Goal: Task Accomplishment & Management: Use online tool/utility

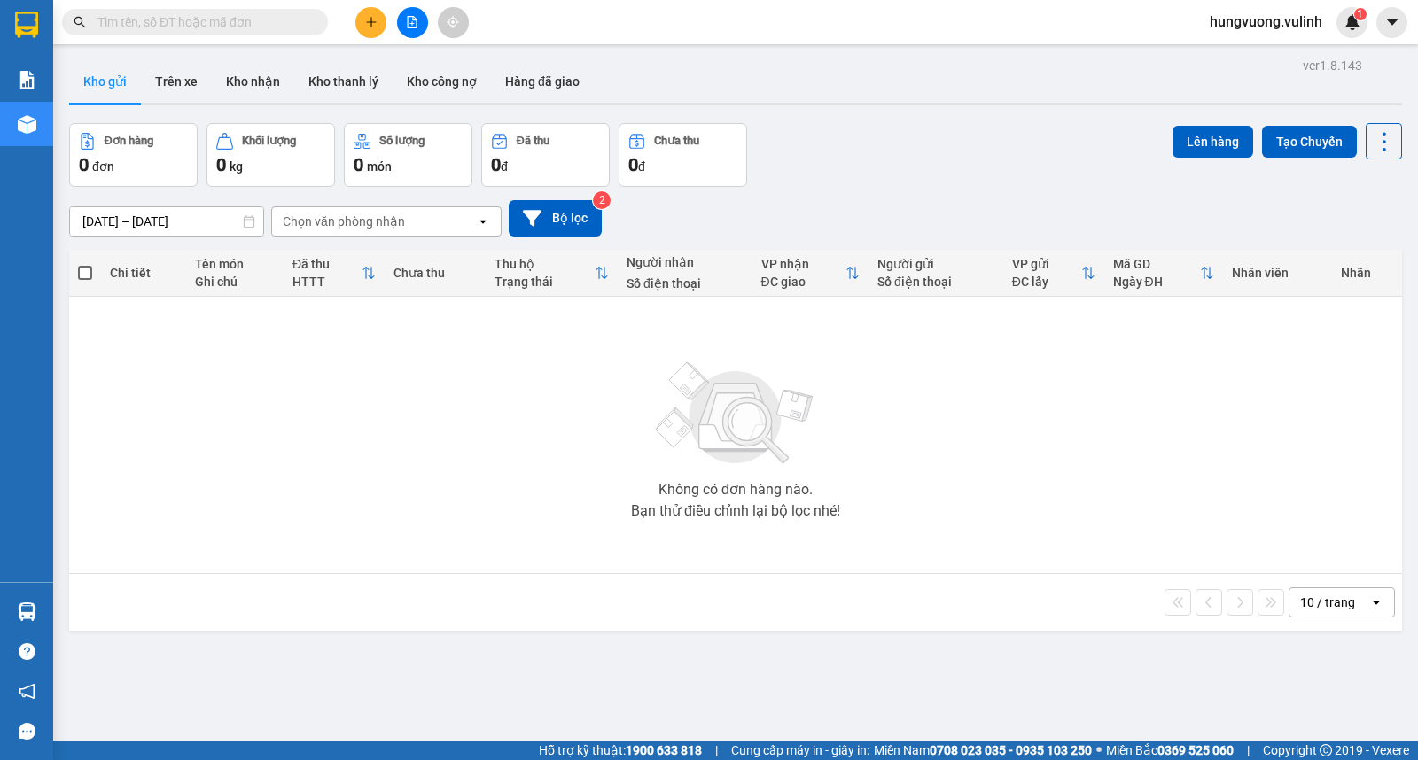
click at [373, 21] on section "Kết quả tìm kiếm ( 0 ) Bộ lọc No Data hungvuong.vulinh 1 Báo cáo BC hàng tồn (t…" at bounding box center [709, 380] width 1418 height 760
click at [370, 25] on icon "plus" at bounding box center [370, 22] width 1 height 10
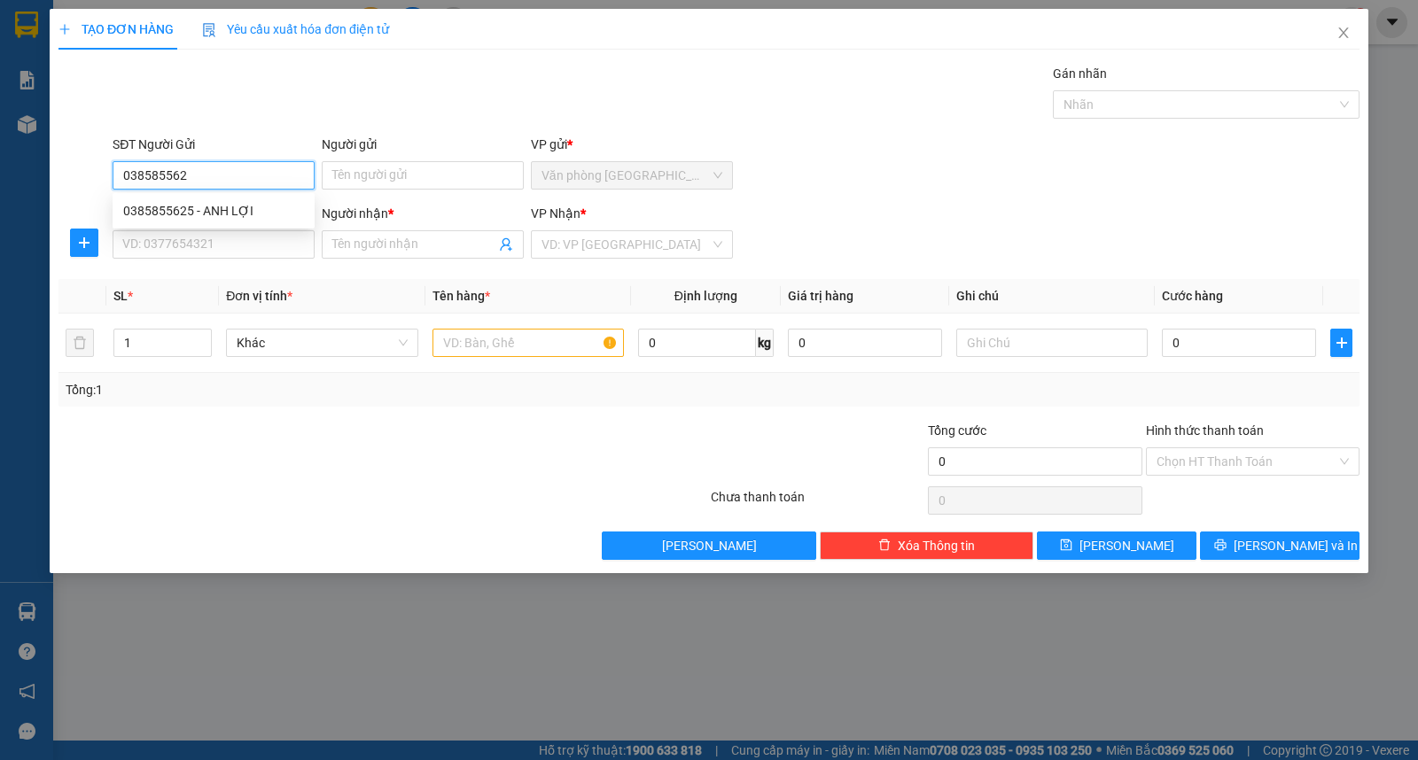
type input "0385855625"
click at [209, 199] on div "0385855625 - ANH LỢI" at bounding box center [214, 211] width 202 height 28
type input "ANH LỢI"
type input "0932975542"
type input "ANH PHÚC"
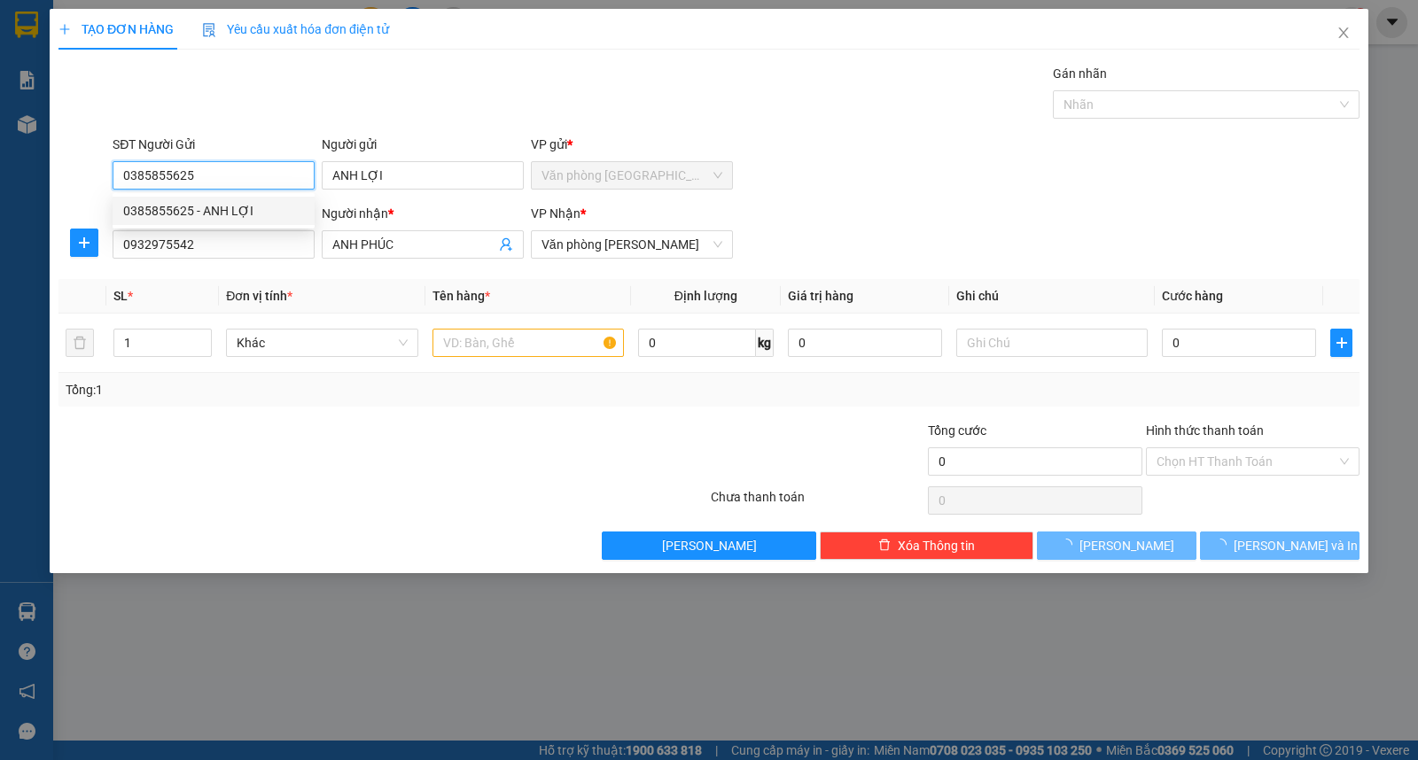
type input "40.000"
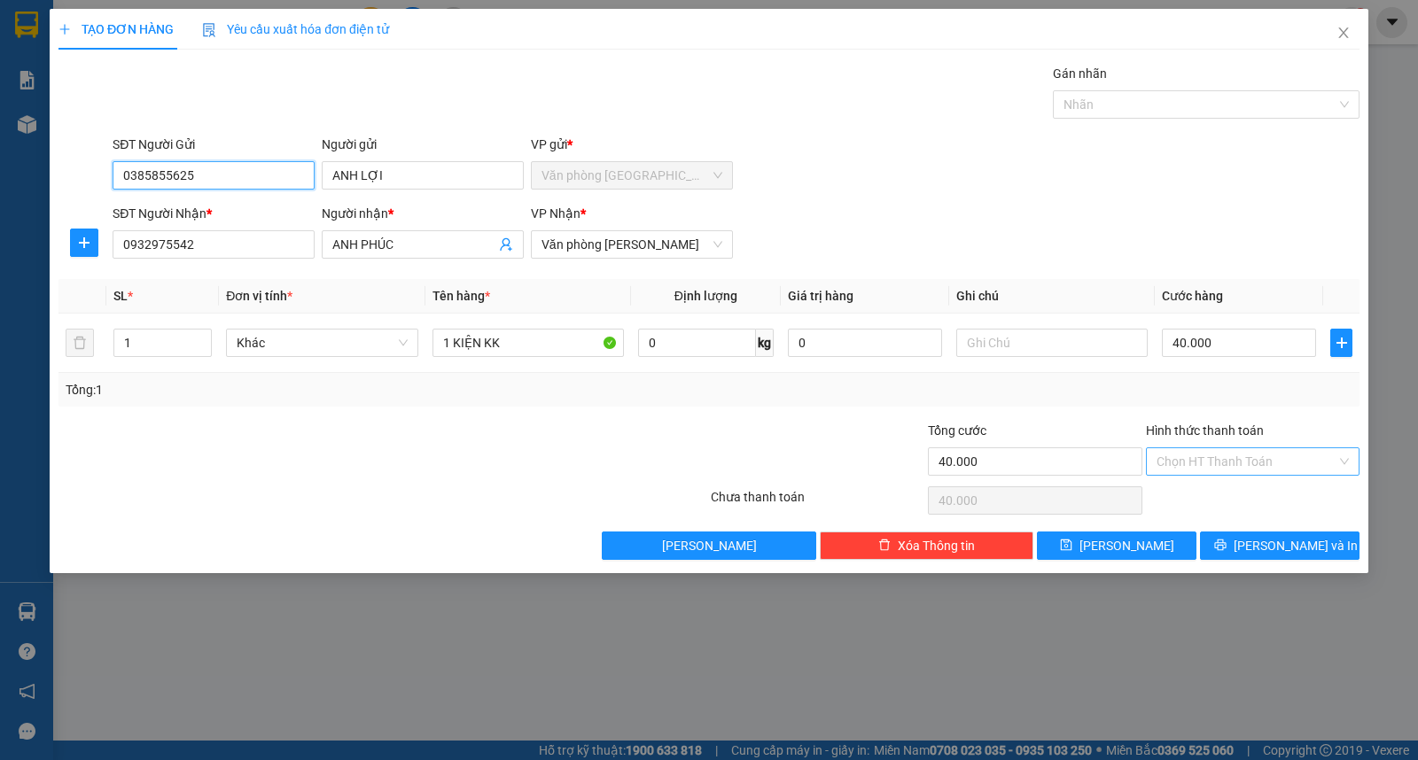
type input "0385855625"
click at [1197, 463] on input "Hình thức thanh toán" at bounding box center [1247, 461] width 180 height 27
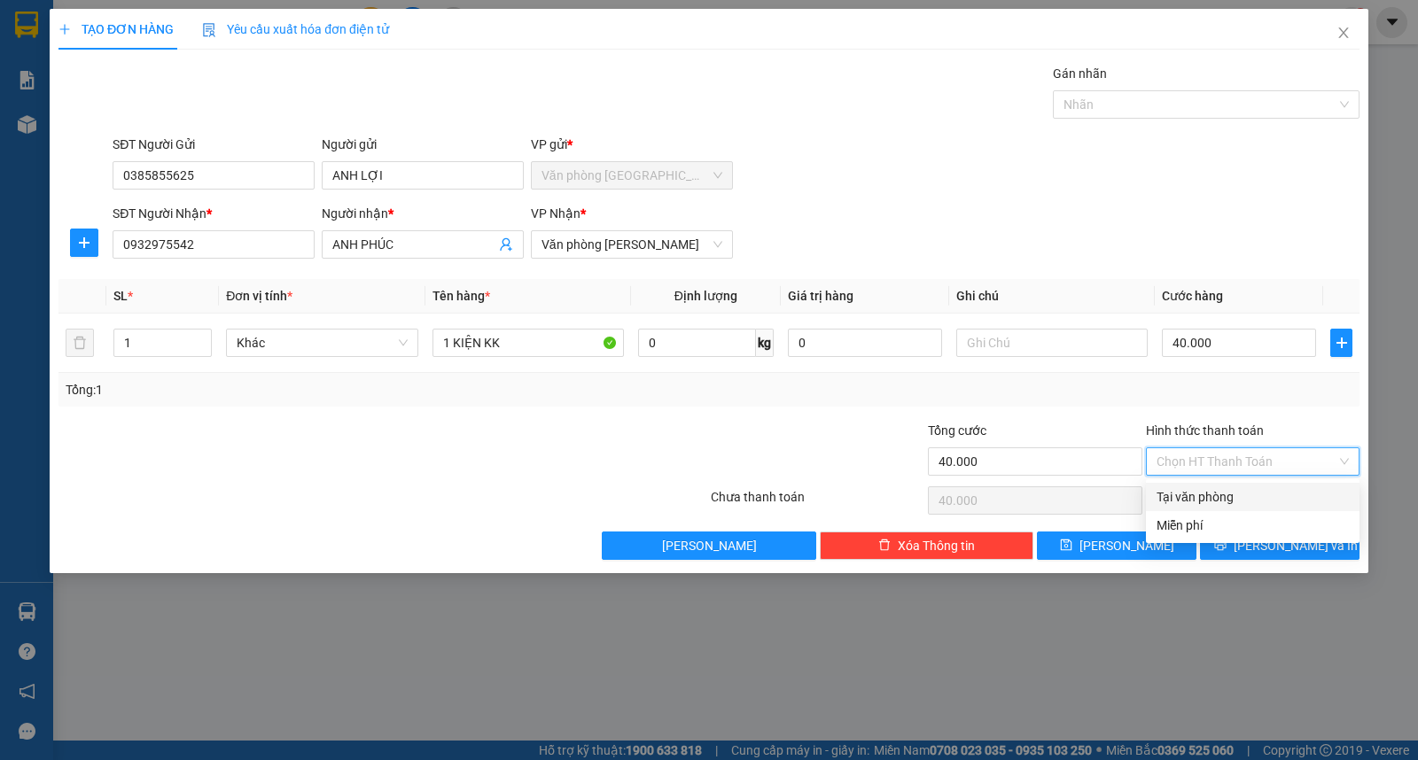
click at [1209, 494] on div "Tại văn phòng" at bounding box center [1253, 496] width 192 height 19
type input "0"
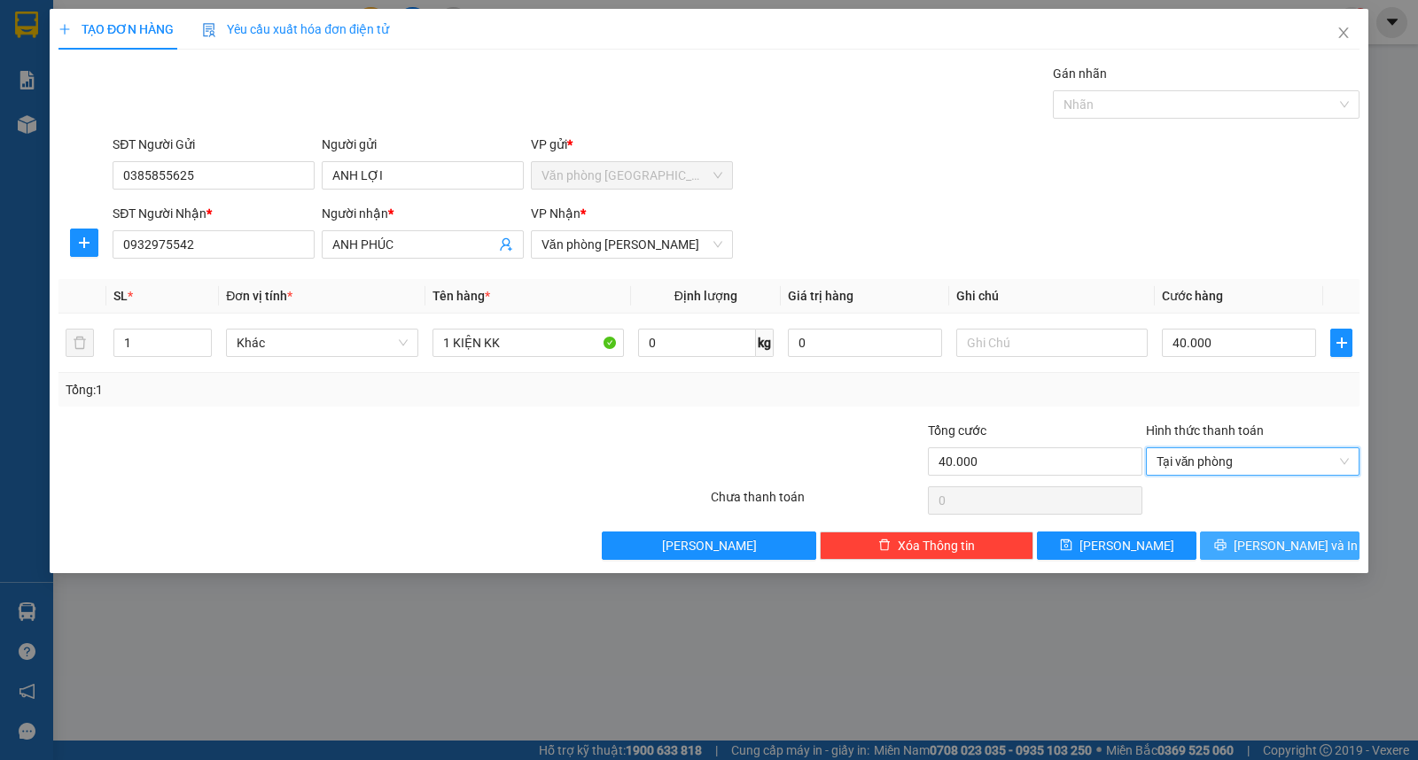
click at [1300, 546] on span "[PERSON_NAME] và In" at bounding box center [1296, 545] width 124 height 19
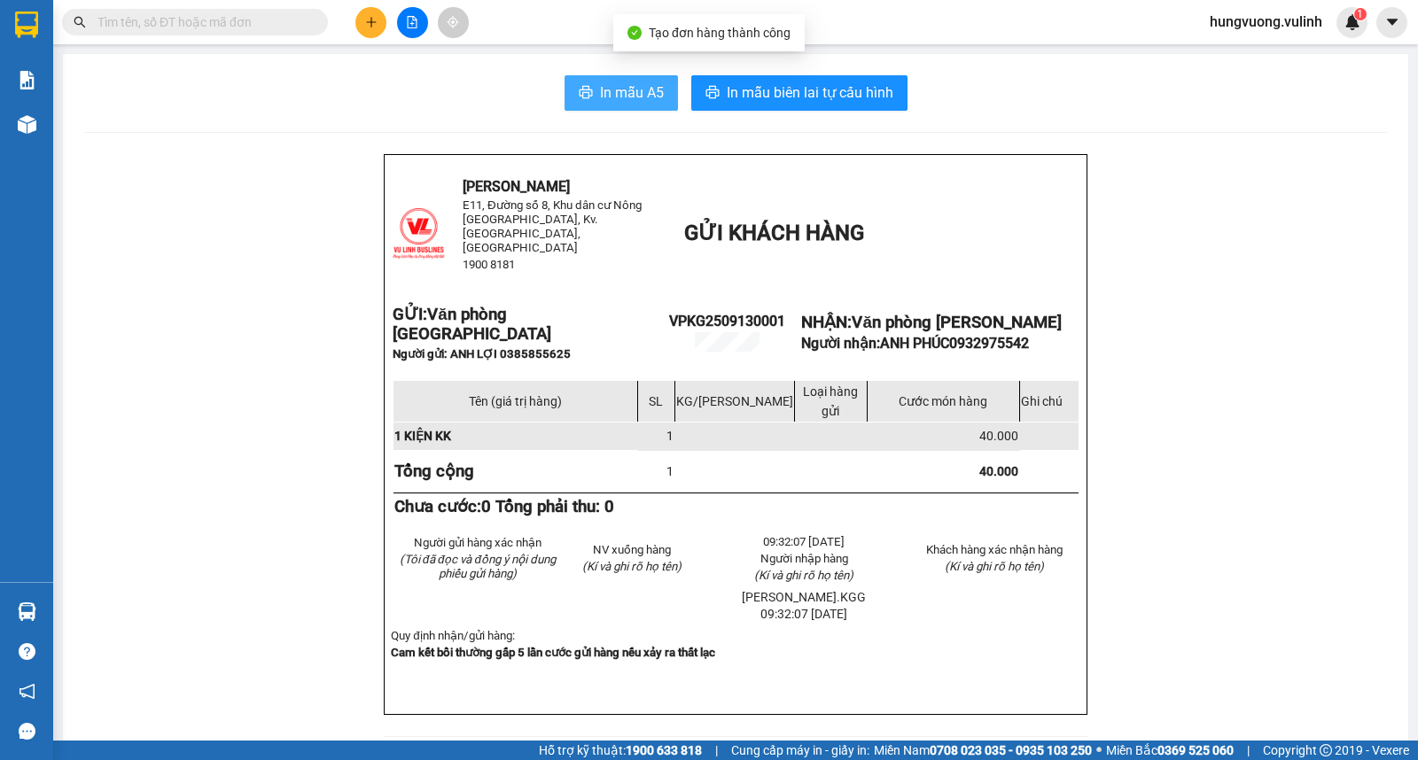
click at [633, 78] on button "In mẫu A5" at bounding box center [621, 92] width 113 height 35
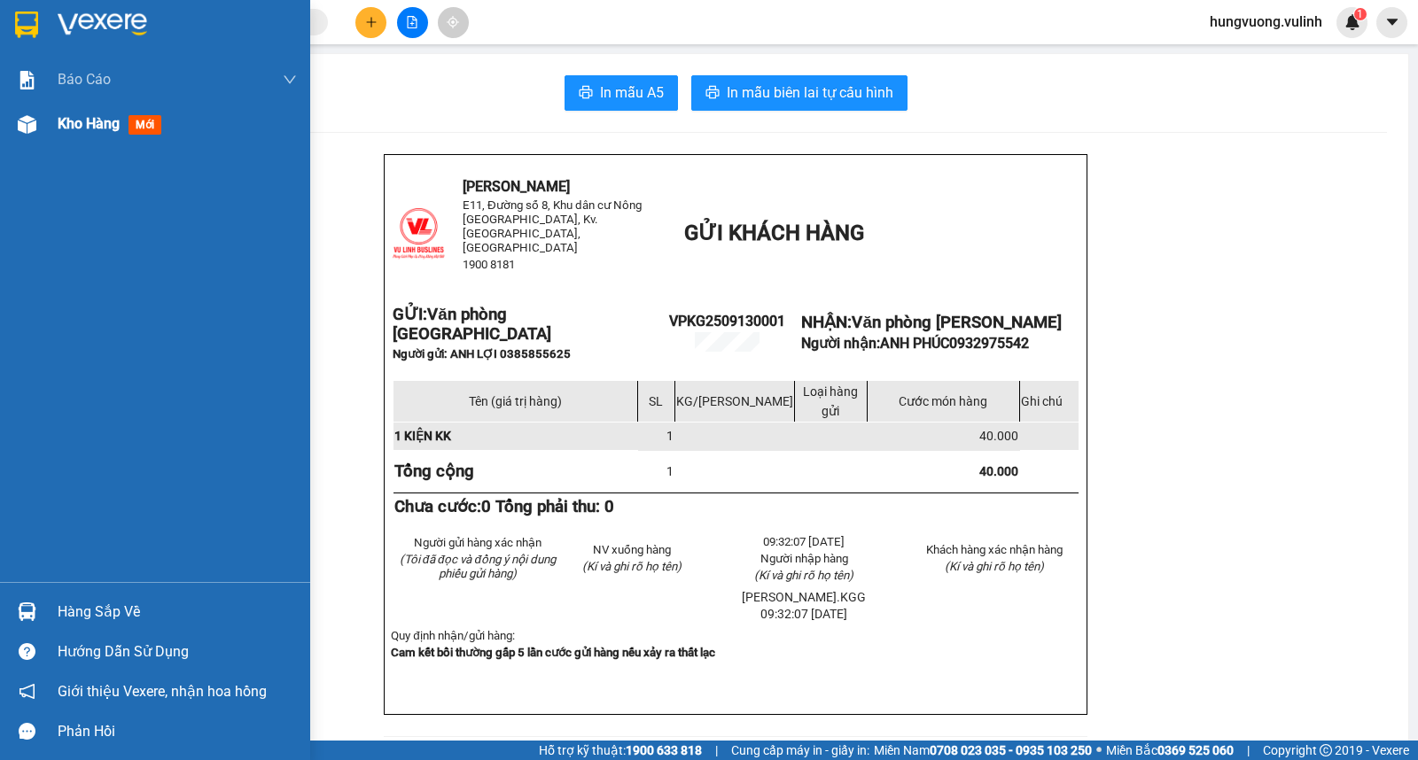
click at [68, 126] on span "Kho hàng" at bounding box center [89, 123] width 62 height 17
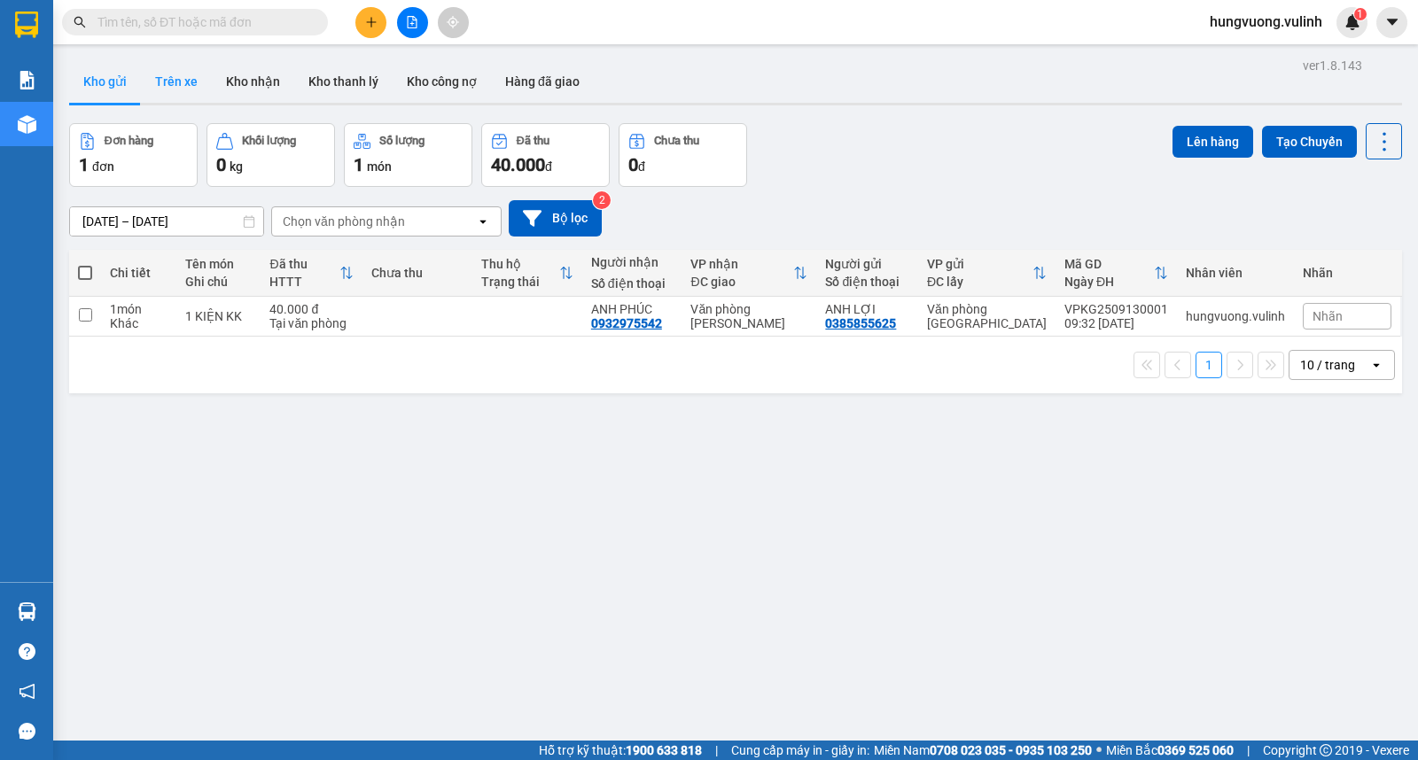
click at [178, 74] on button "Trên xe" at bounding box center [176, 81] width 71 height 43
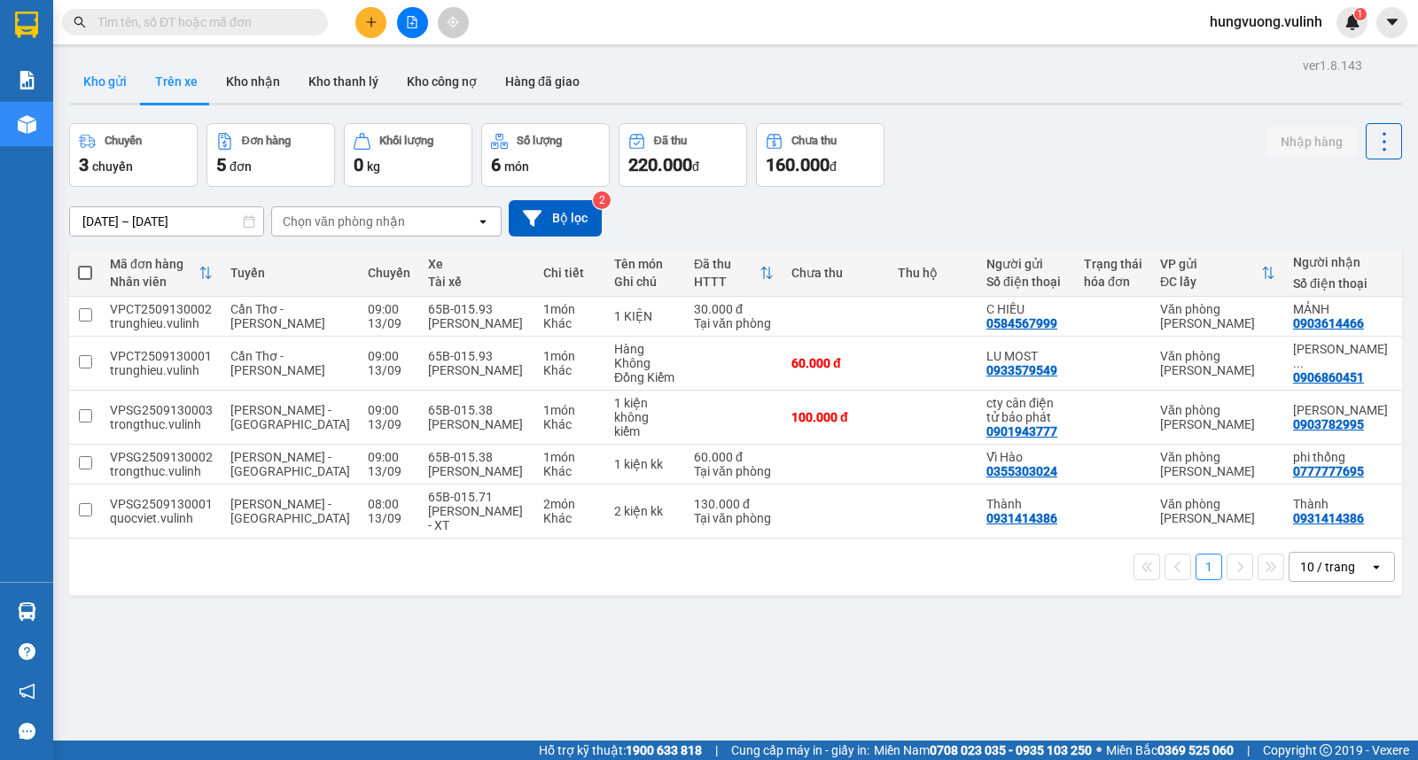
click at [100, 66] on button "Kho gửi" at bounding box center [105, 81] width 72 height 43
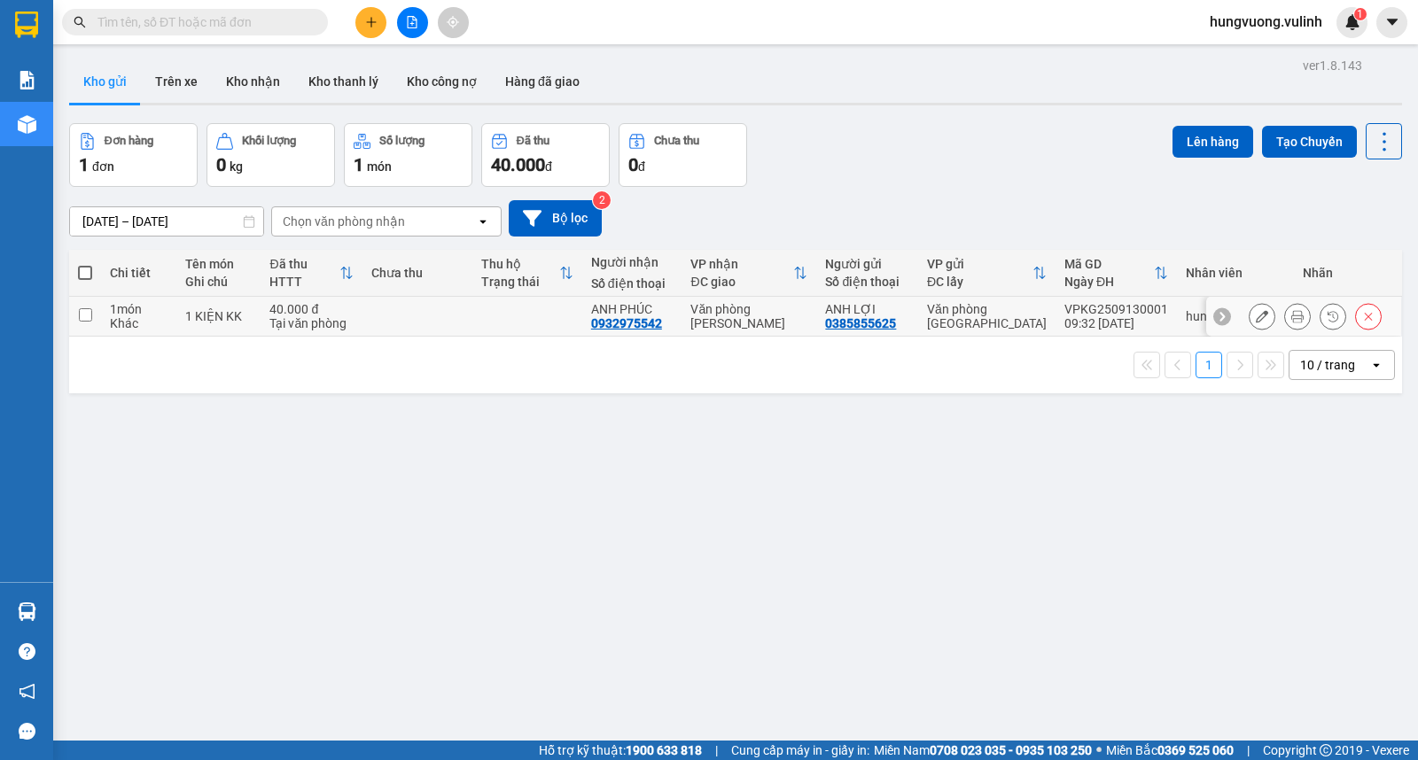
click at [87, 308] on input "checkbox" at bounding box center [85, 314] width 13 height 13
checkbox input "true"
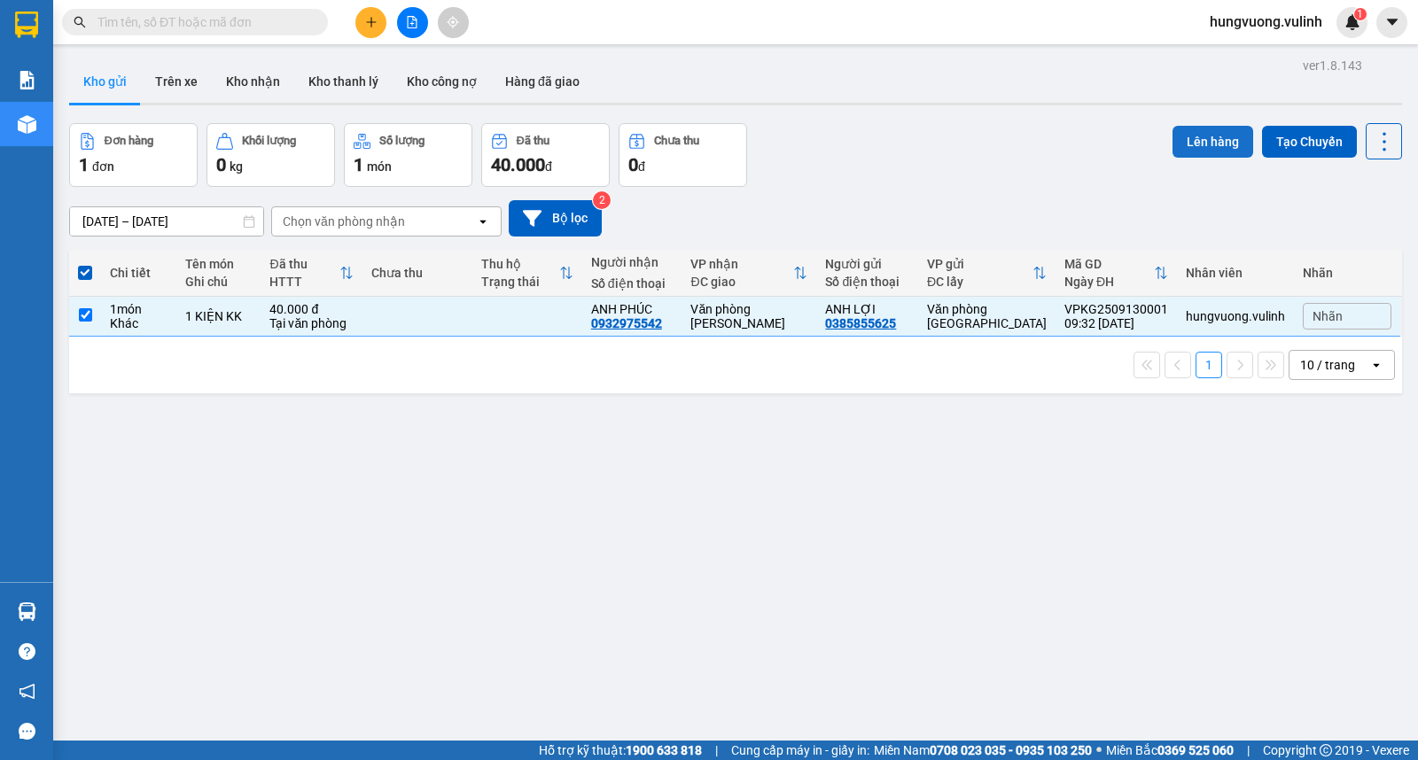
click at [1173, 142] on button "Lên hàng" at bounding box center [1213, 142] width 81 height 32
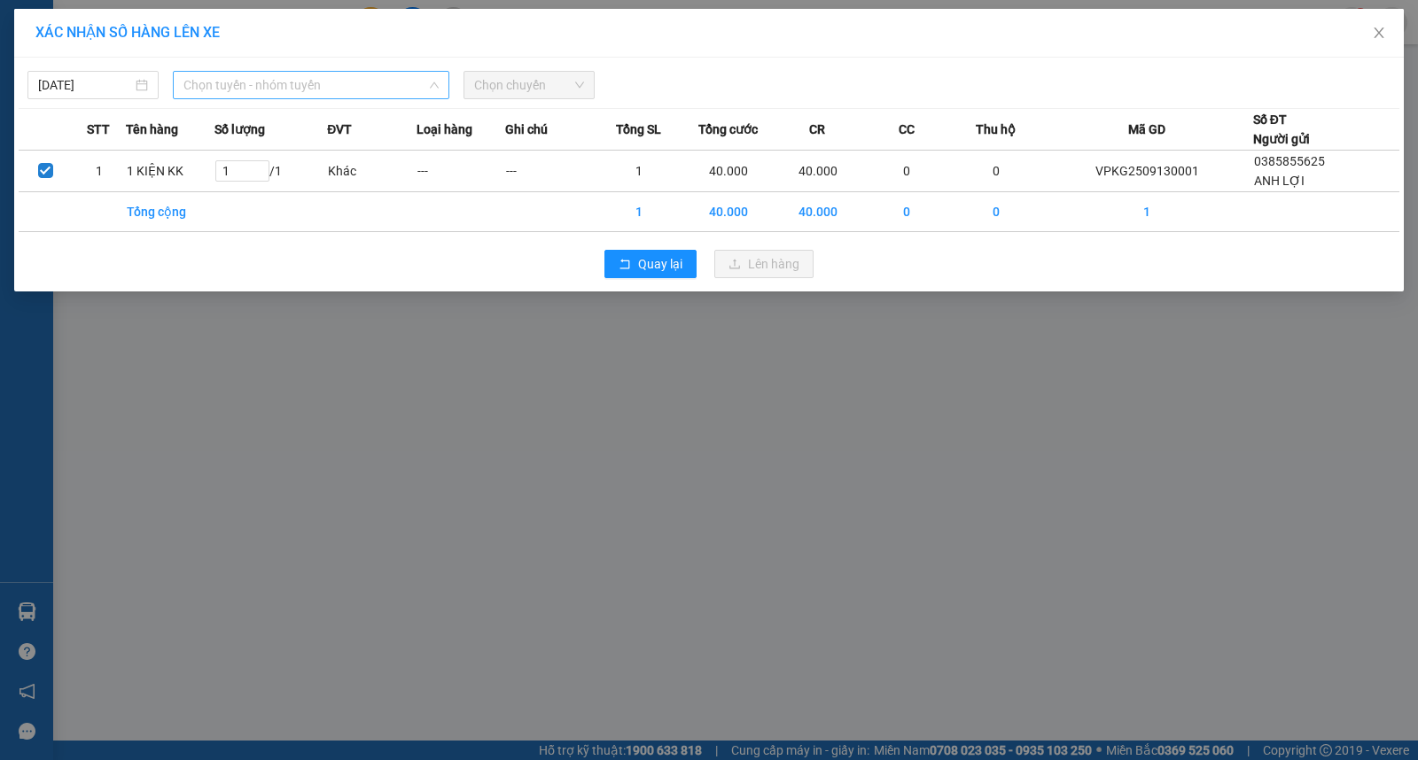
click at [273, 90] on span "Chọn tuyến - nhóm tuyến" at bounding box center [310, 85] width 255 height 27
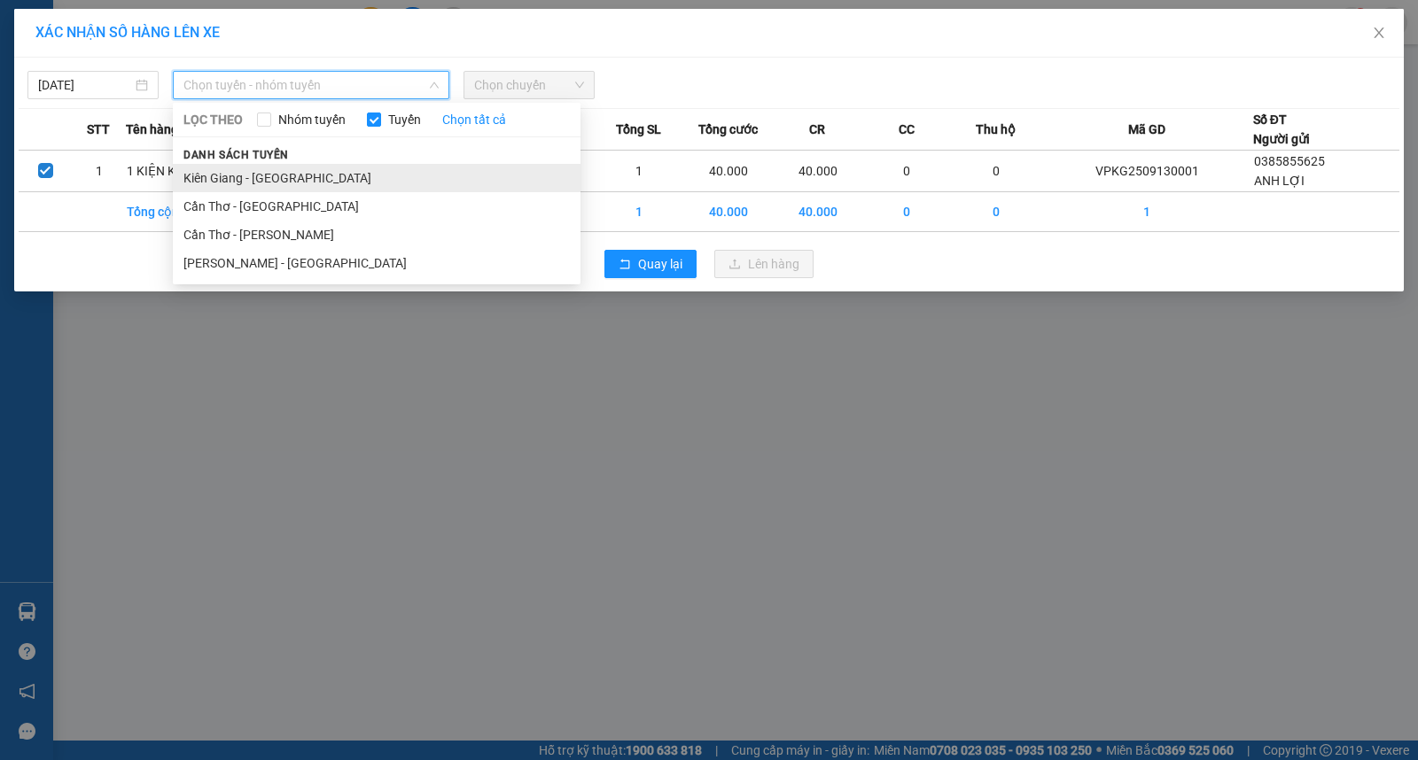
click at [326, 175] on li "Kiên Giang - [GEOGRAPHIC_DATA]" at bounding box center [377, 178] width 408 height 28
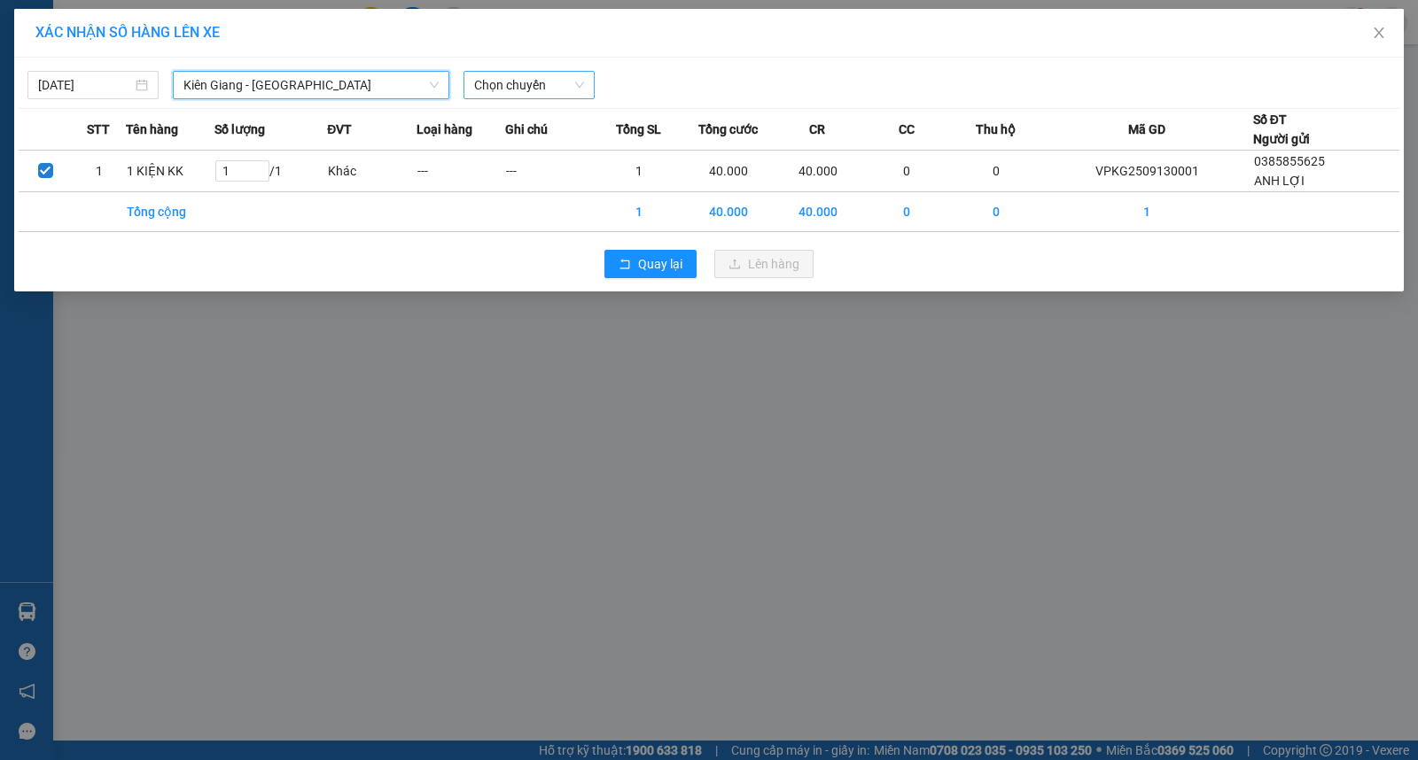
click at [555, 82] on span "Chọn chuyến" at bounding box center [529, 85] width 110 height 27
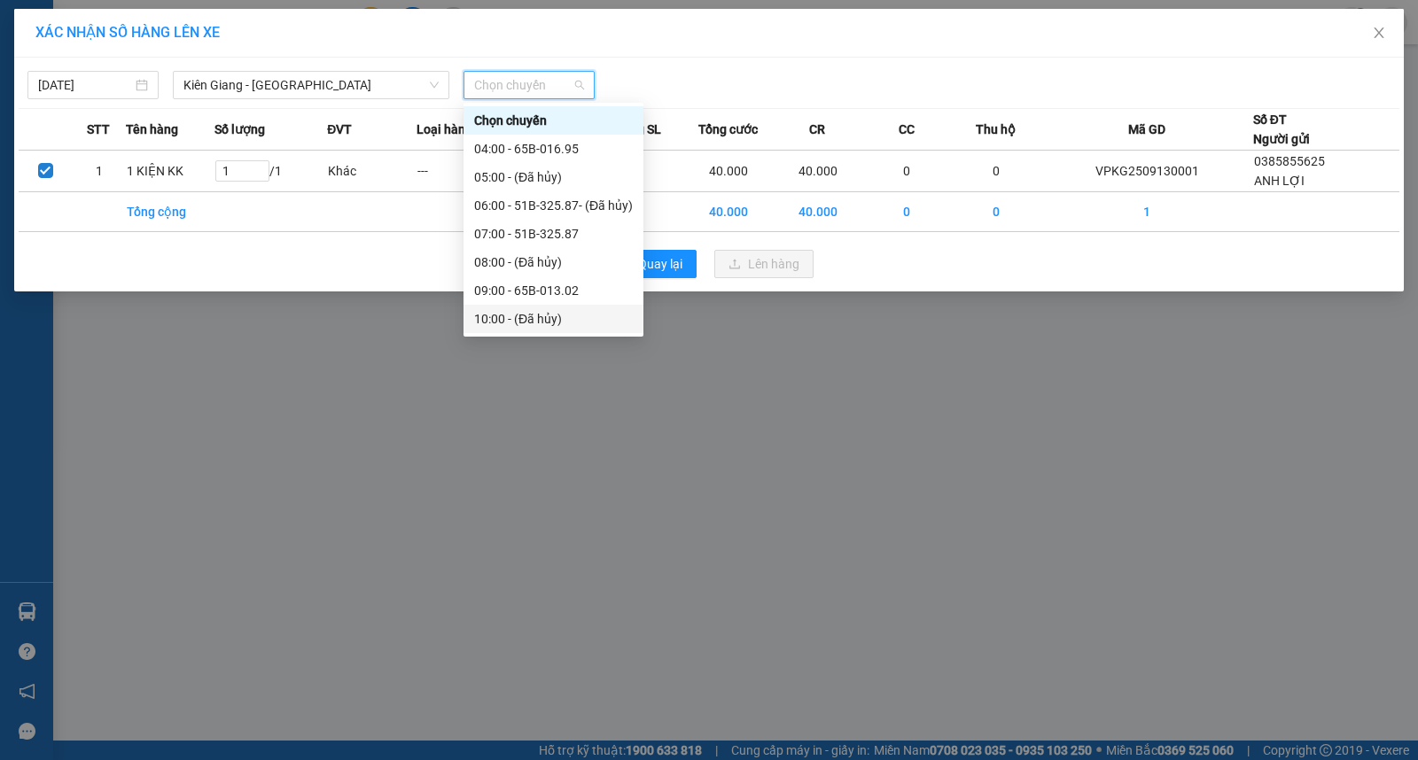
scroll to position [39, 0]
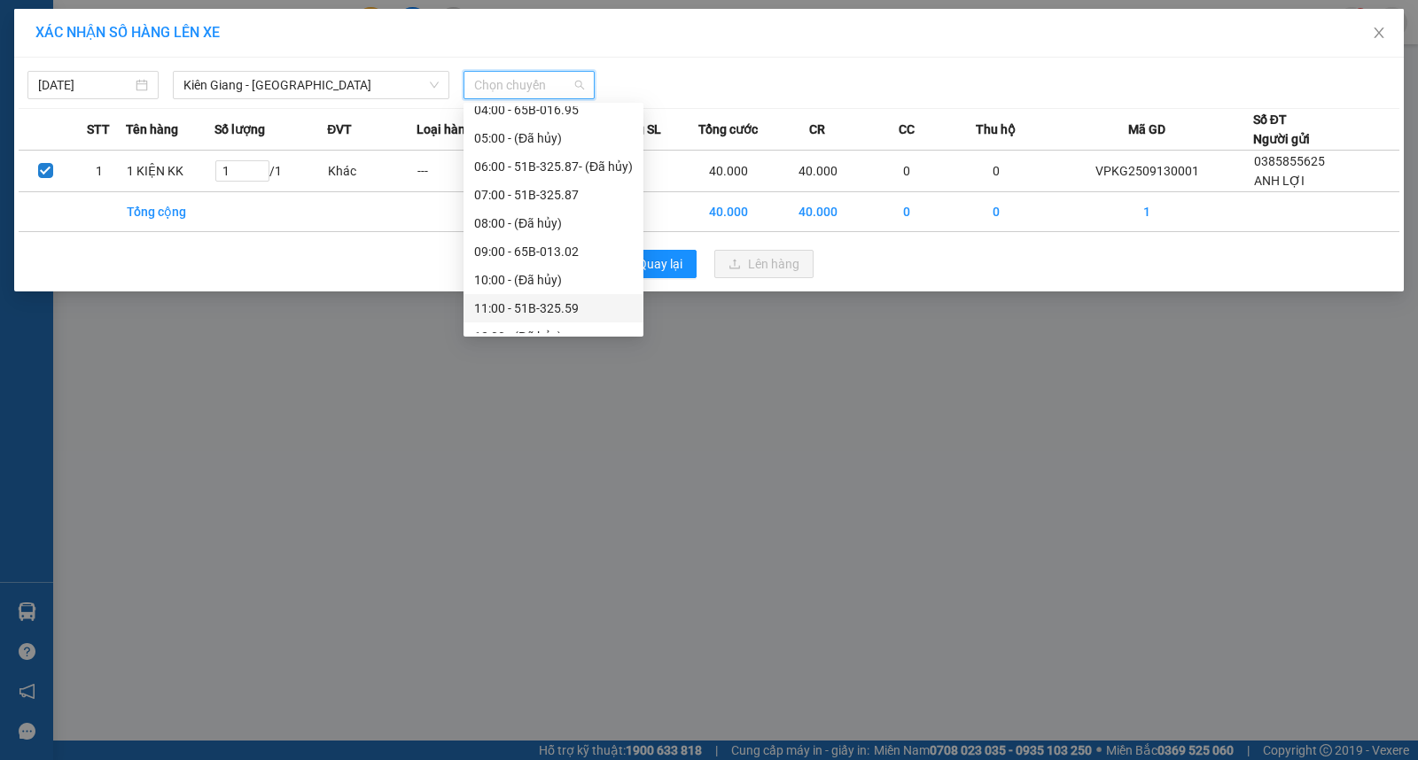
click at [615, 315] on div "11:00 - 51B-325.59" at bounding box center [553, 308] width 159 height 19
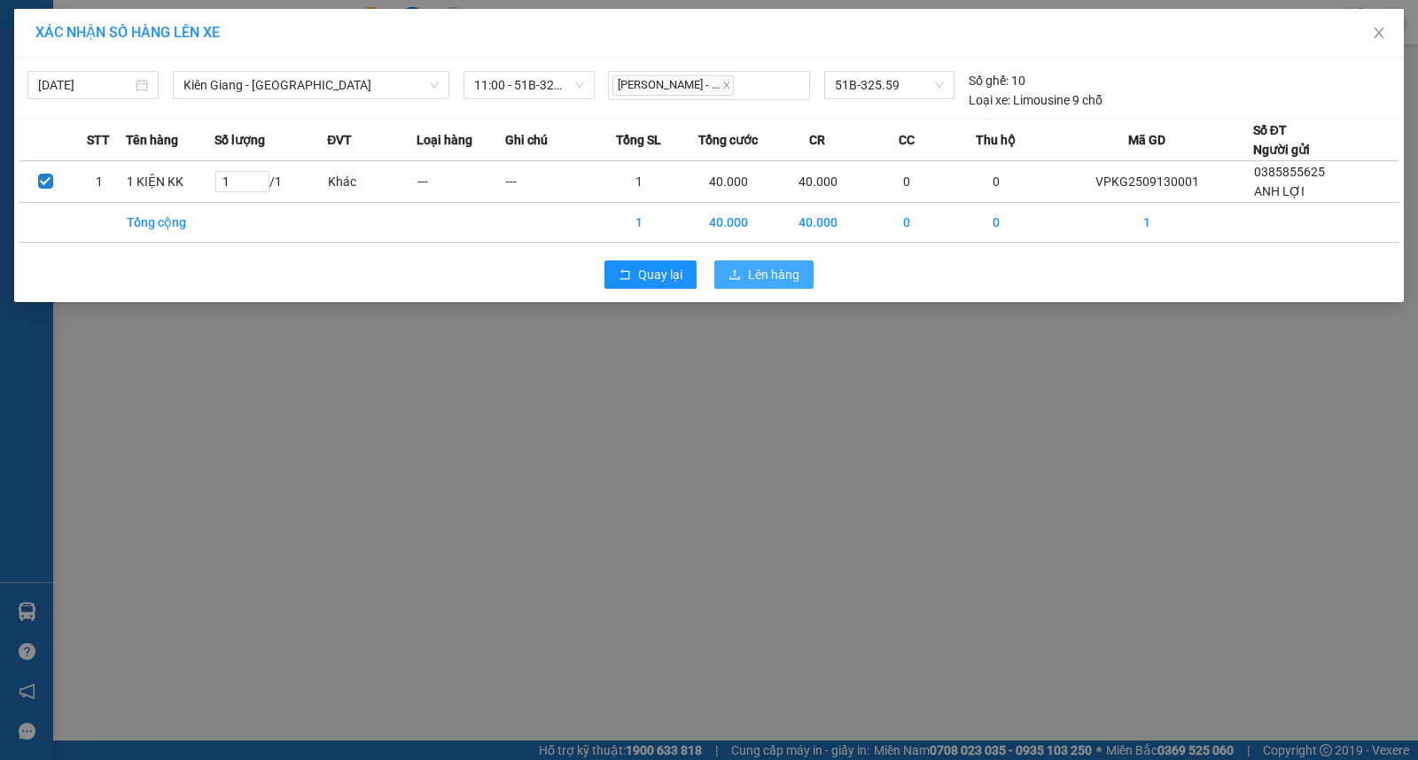
click at [750, 266] on span "Lên hàng" at bounding box center [773, 274] width 51 height 19
